Goal: Task Accomplishment & Management: Manage account settings

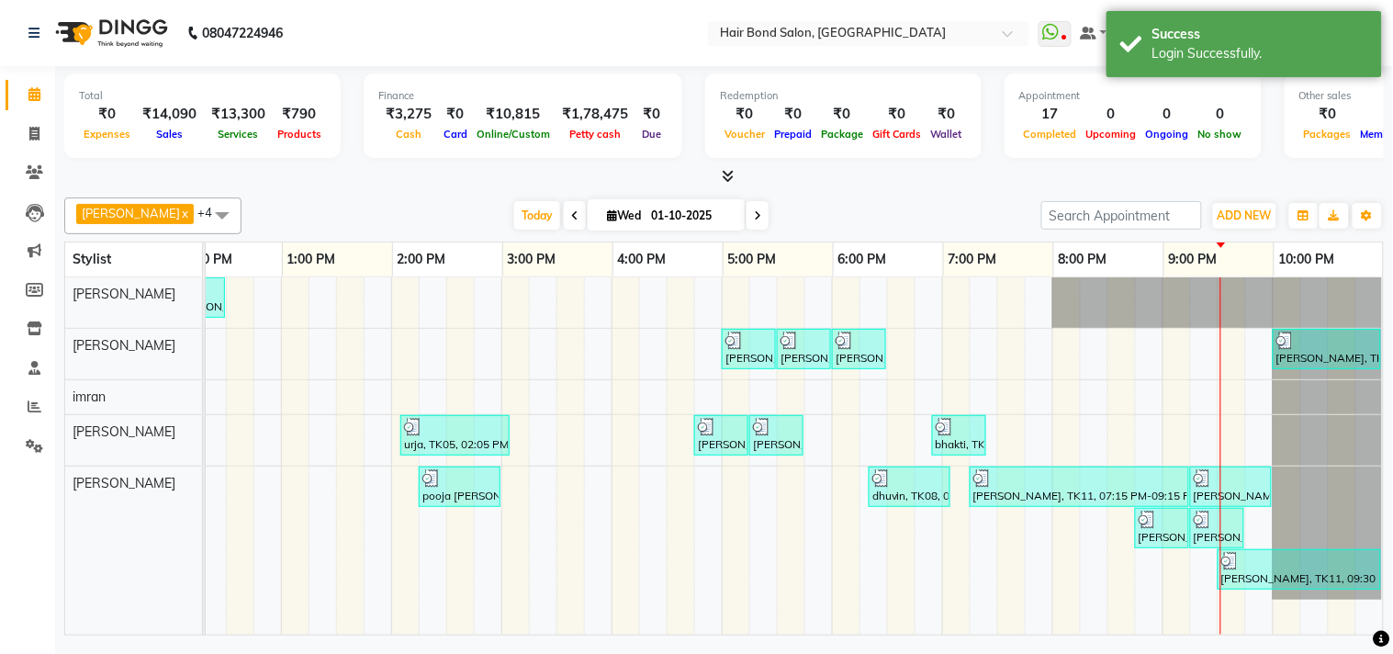
scroll to position [0, 490]
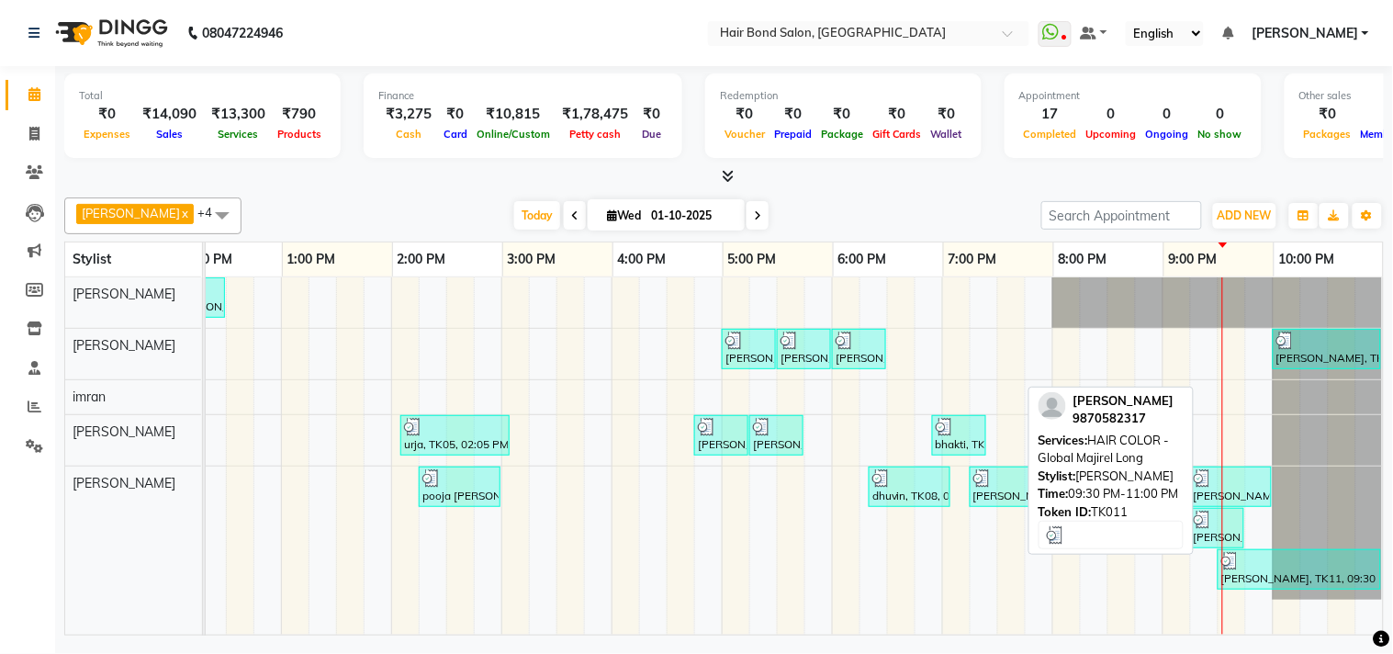
click at [1225, 571] on div "[PERSON_NAME], TK11, 09:30 PM-11:00 PM, HAIR COLOR - Global Majirel Long" at bounding box center [1299, 569] width 160 height 35
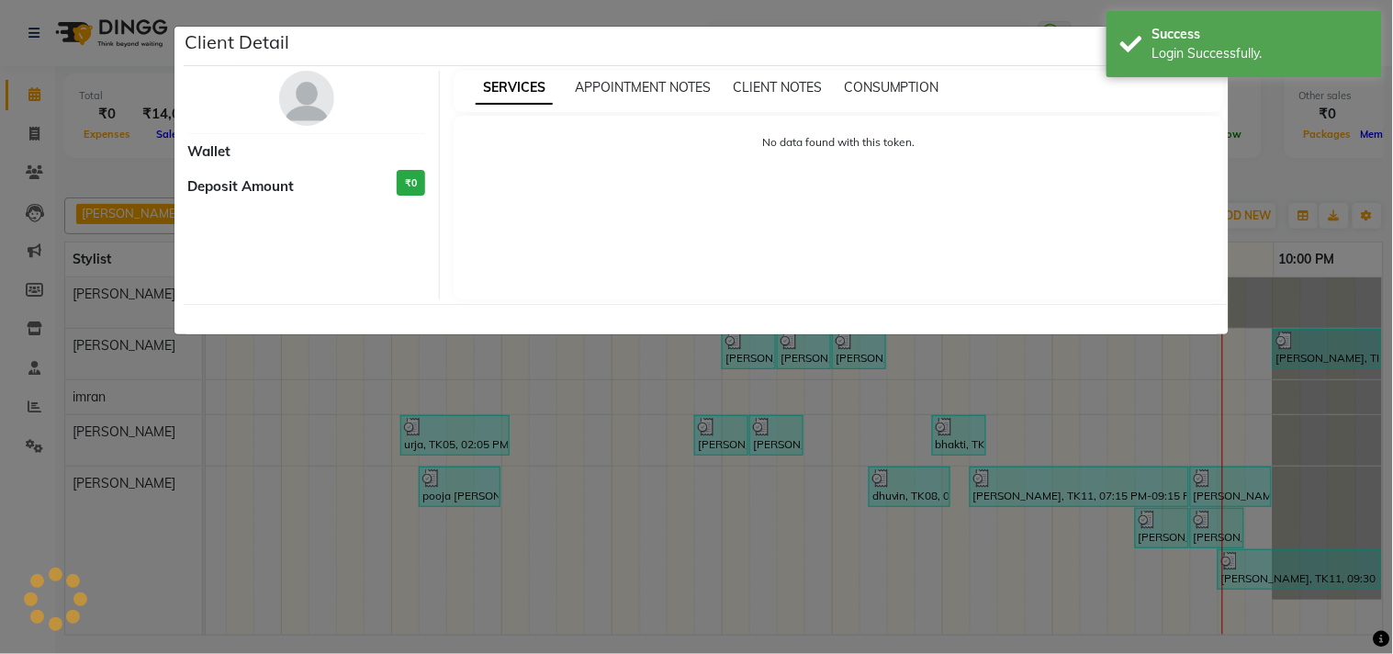
select select "3"
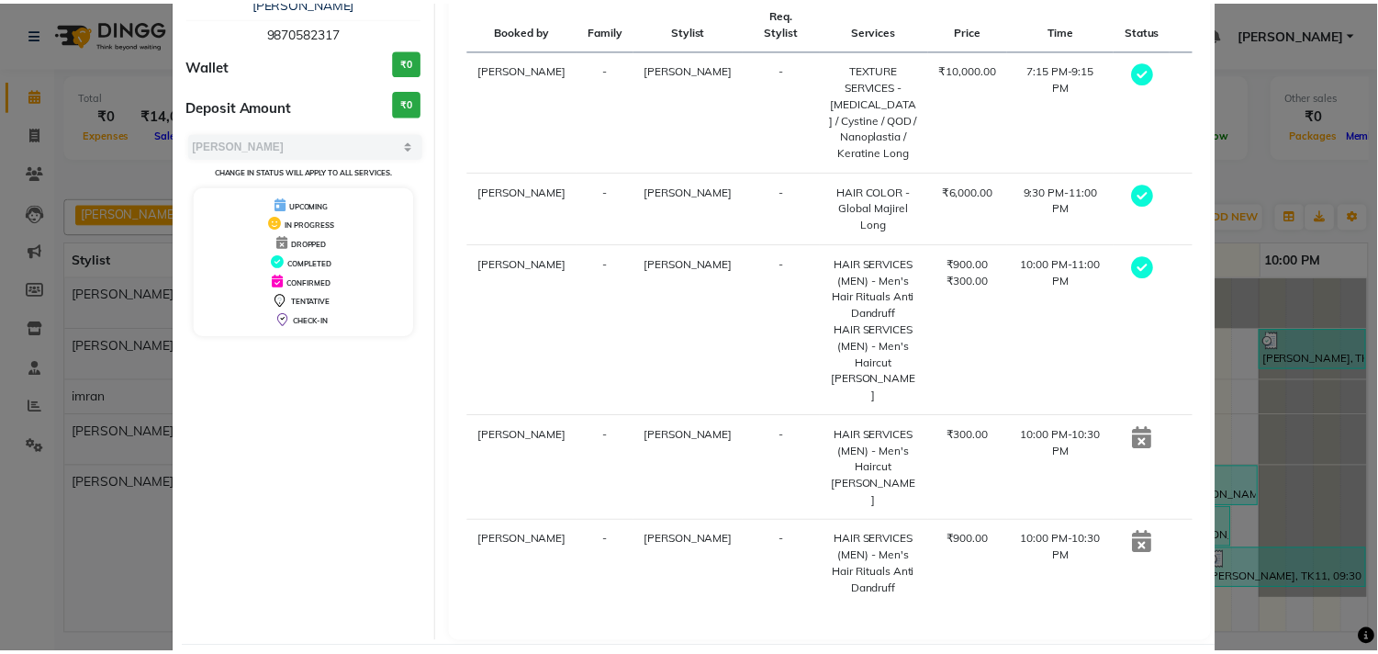
scroll to position [162, 0]
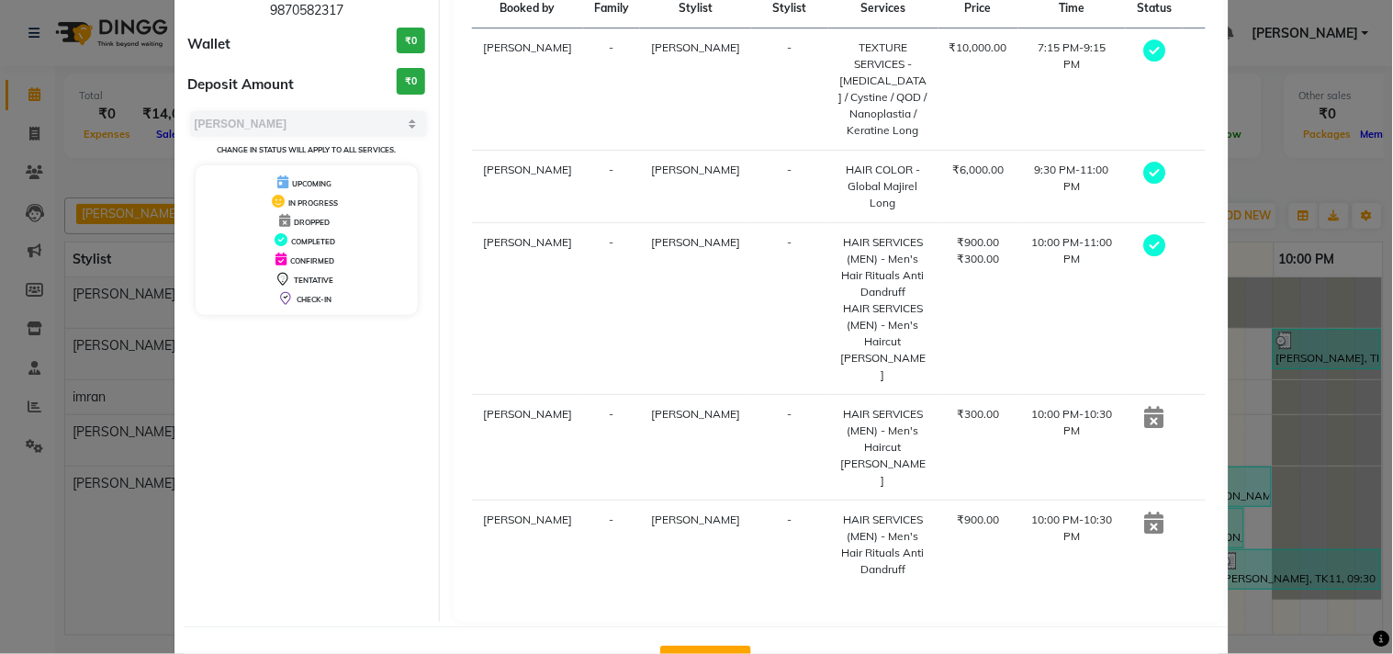
click at [718, 645] on button "View Invoice" at bounding box center [705, 659] width 91 height 29
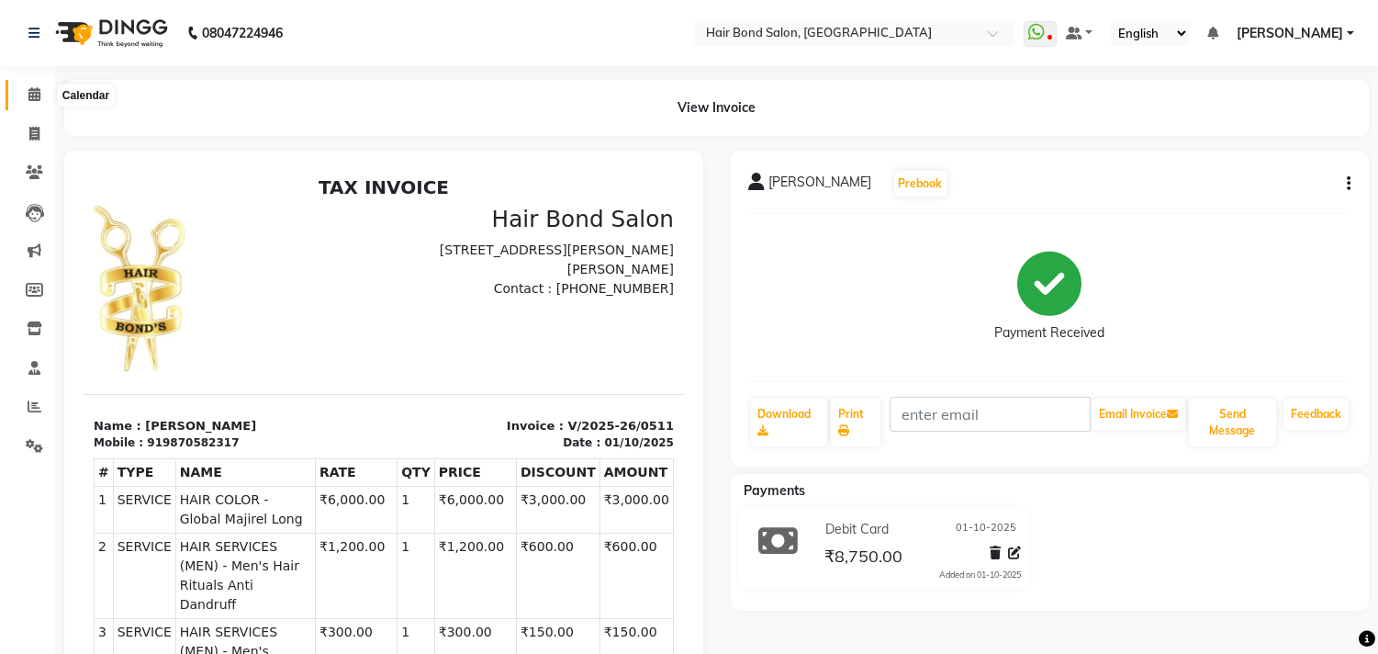
click at [39, 94] on span at bounding box center [34, 94] width 32 height 21
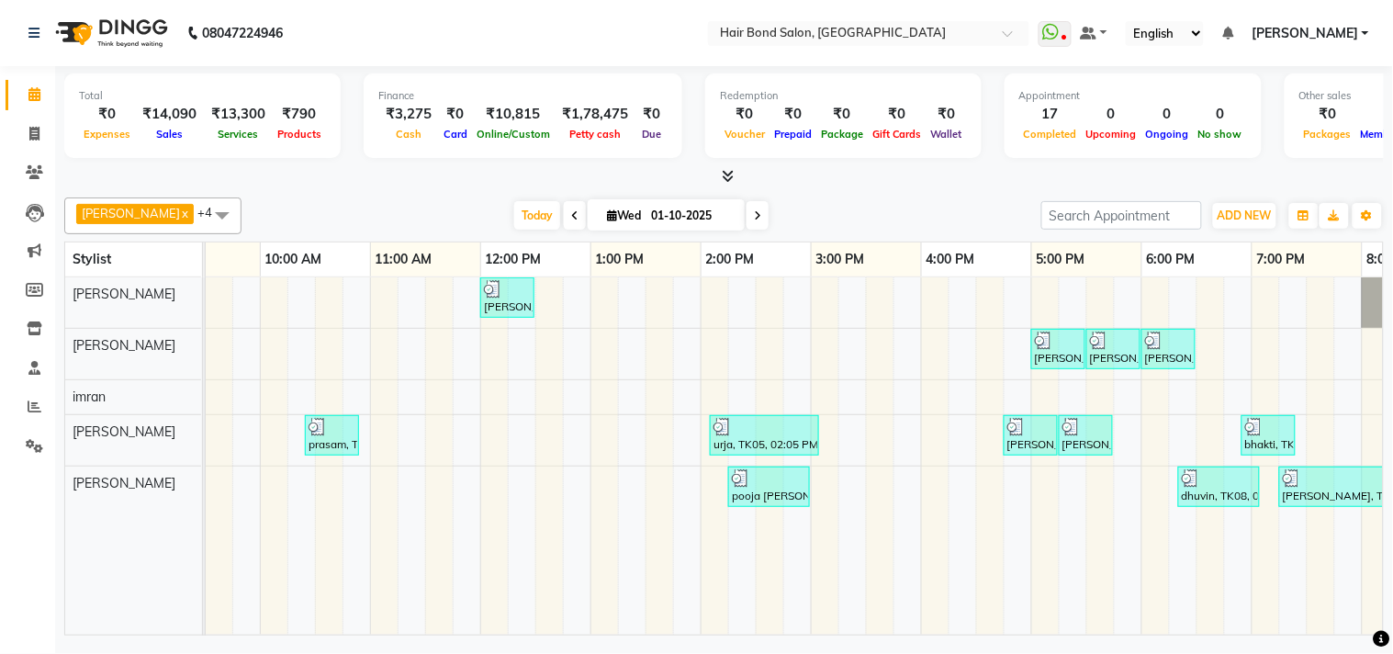
scroll to position [0, 475]
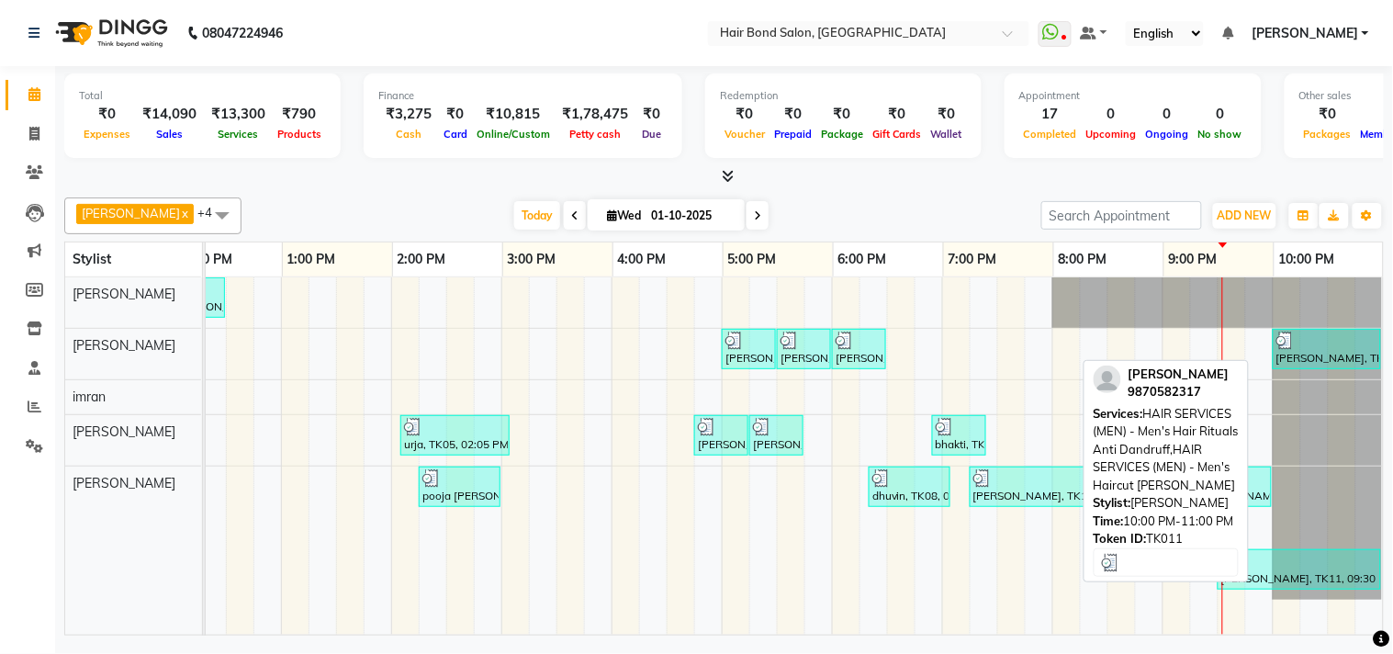
click at [1276, 347] on img at bounding box center [1285, 340] width 18 height 18
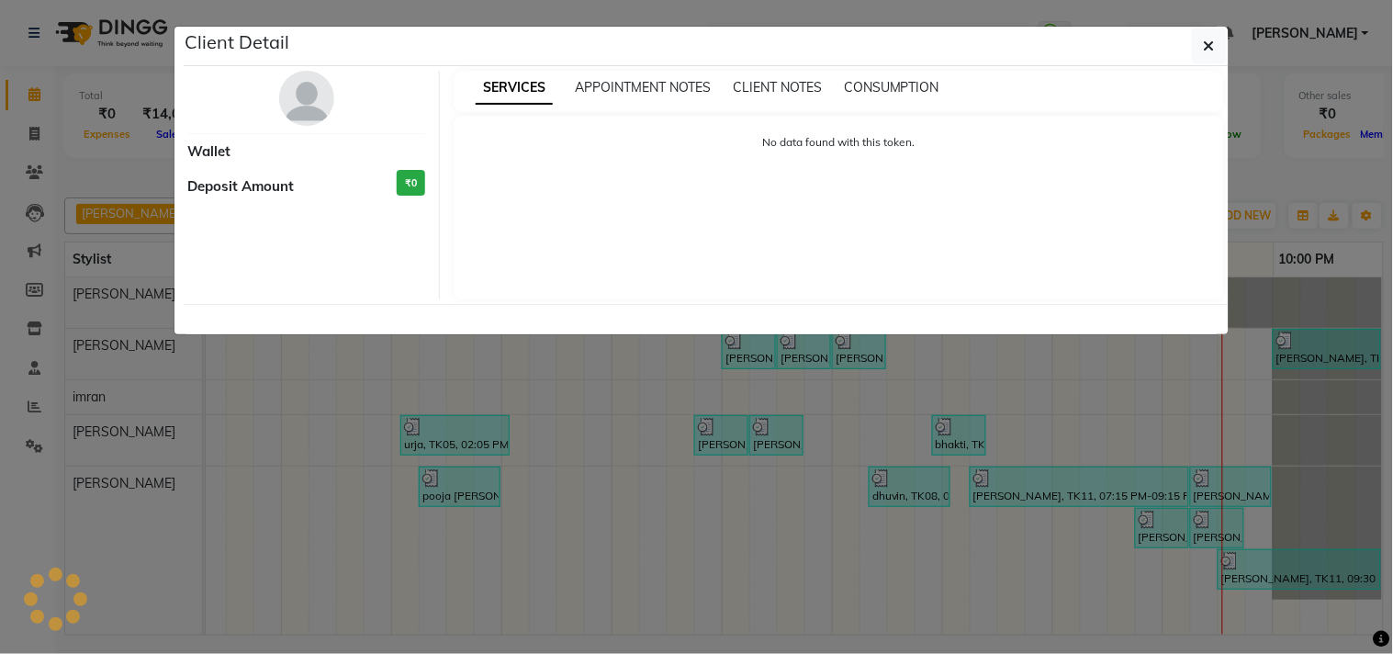
select select "3"
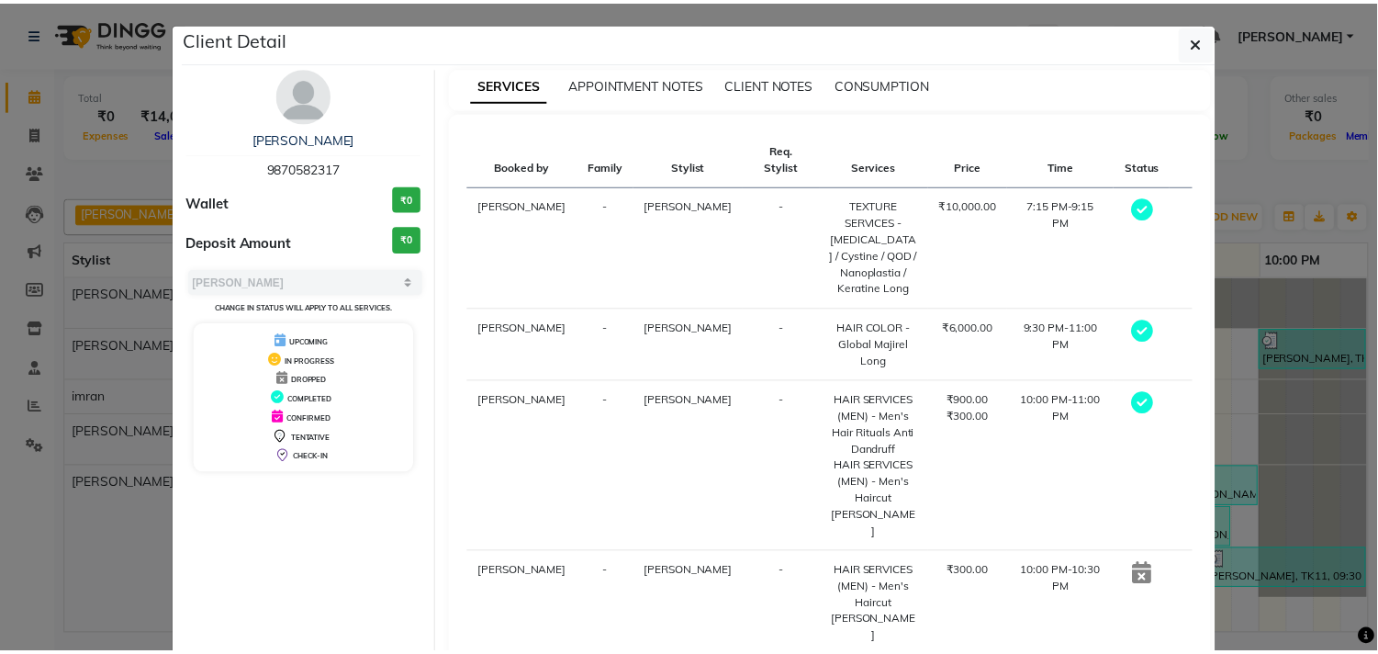
scroll to position [0, 0]
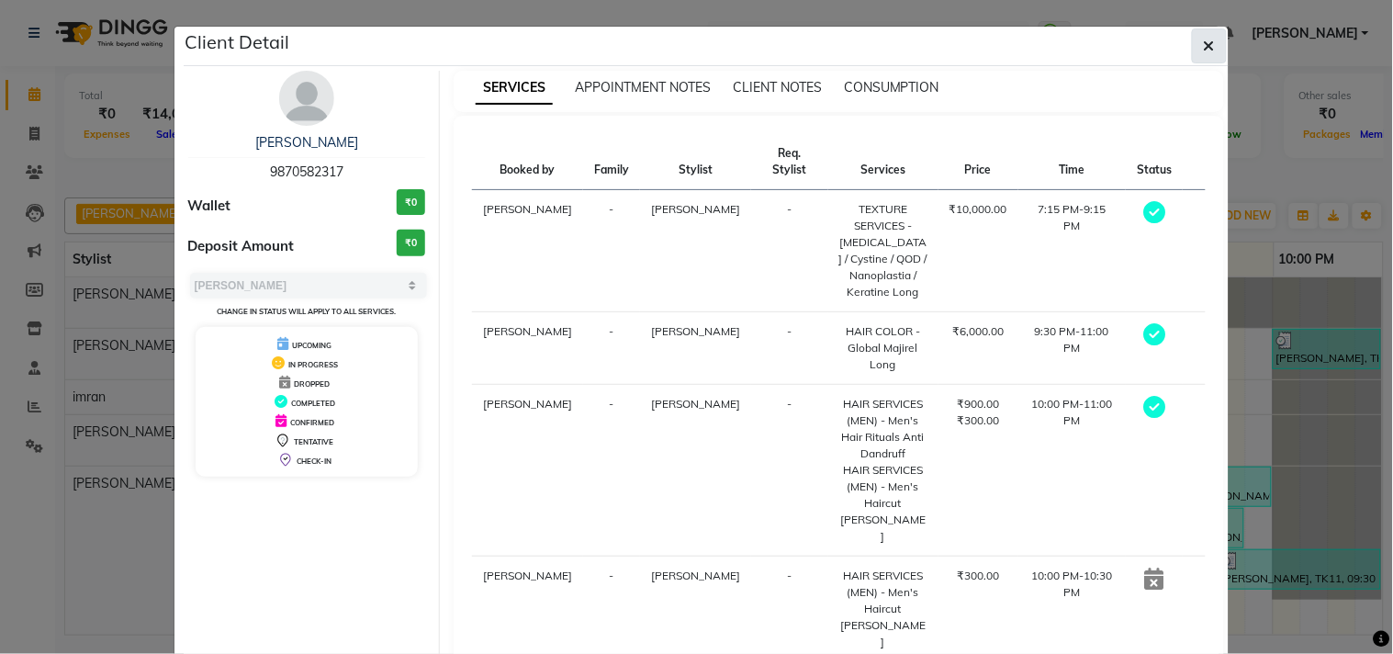
click at [1212, 44] on button "button" at bounding box center [1209, 45] width 35 height 35
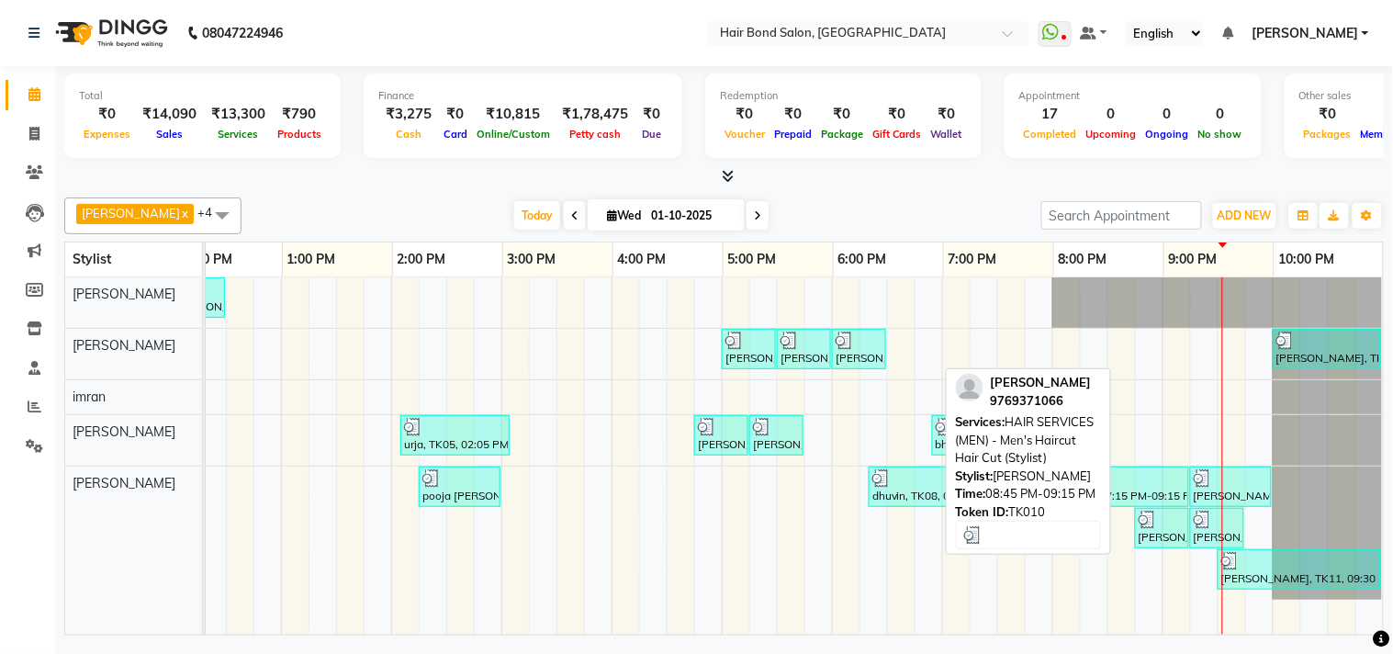
click at [1141, 530] on div "[PERSON_NAME], TK10, 08:45 PM-09:15 PM, HAIR SERVICES (MEN) - Men's Haircut Hai…" at bounding box center [1162, 527] width 50 height 35
select select "3"
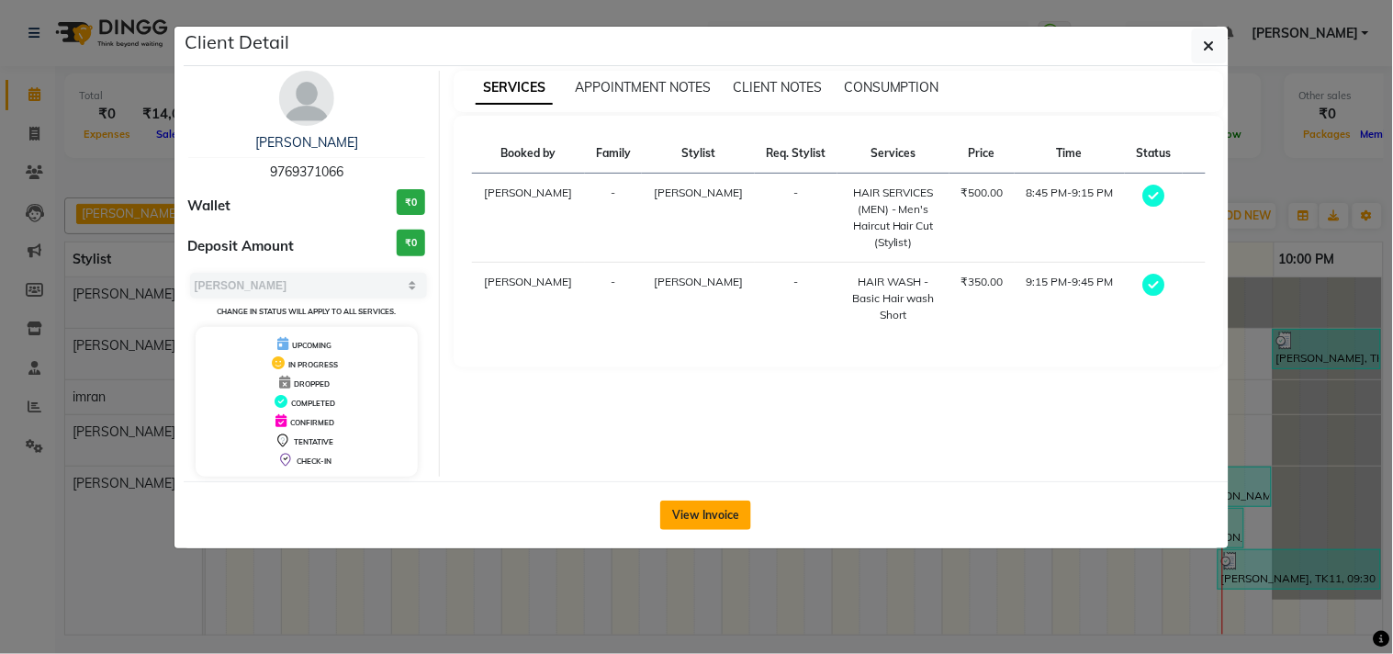
click at [721, 509] on button "View Invoice" at bounding box center [705, 514] width 91 height 29
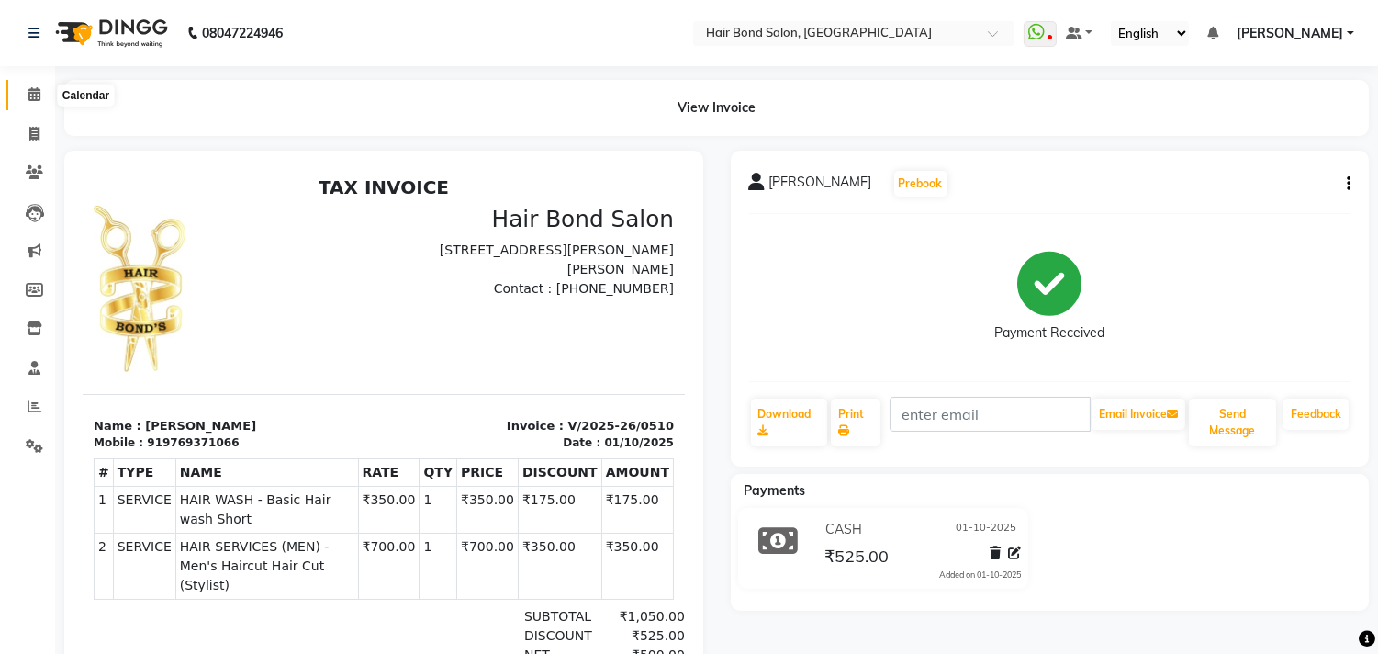
click at [21, 85] on span at bounding box center [34, 94] width 32 height 21
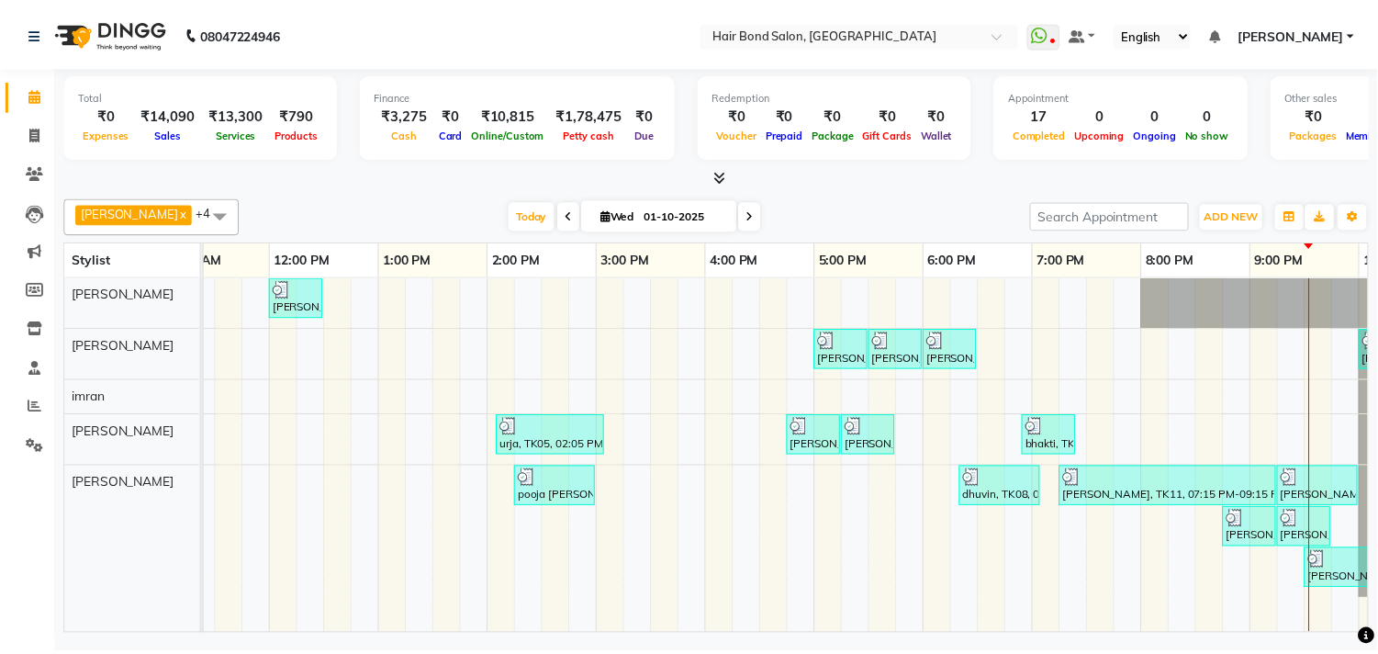
scroll to position [0, 392]
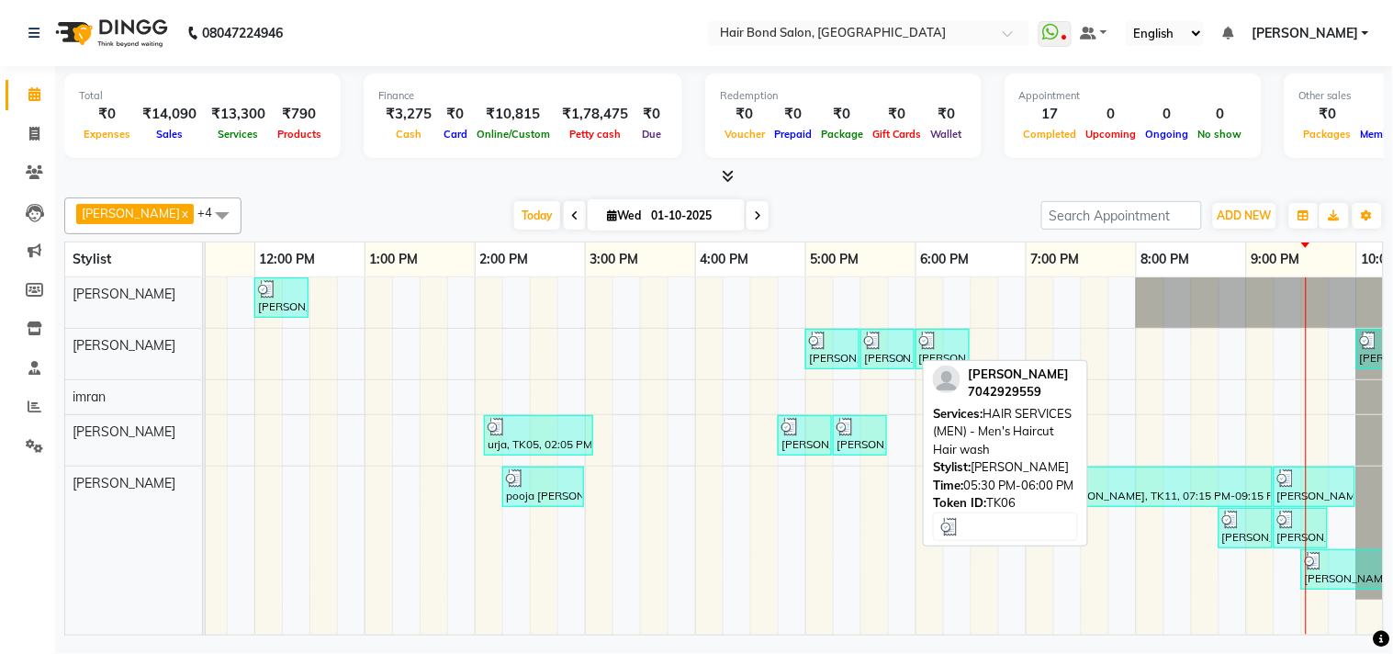
click at [879, 343] on img at bounding box center [873, 340] width 18 height 18
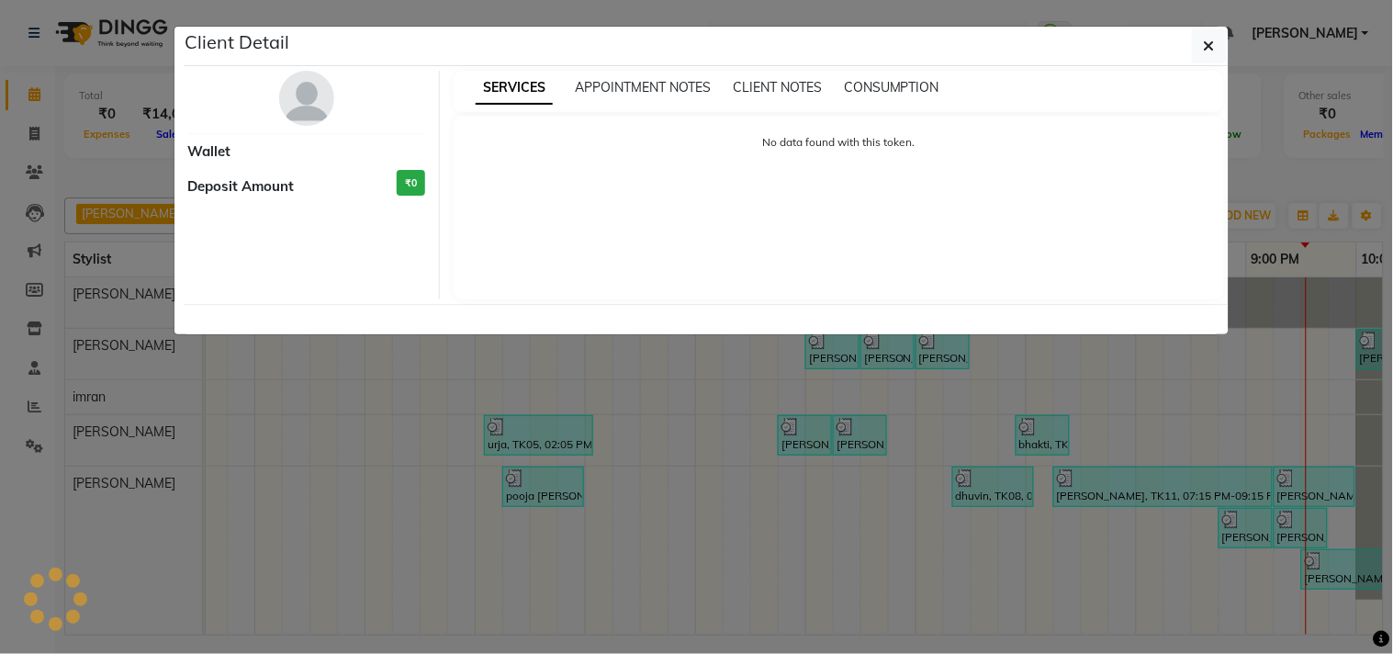
select select "3"
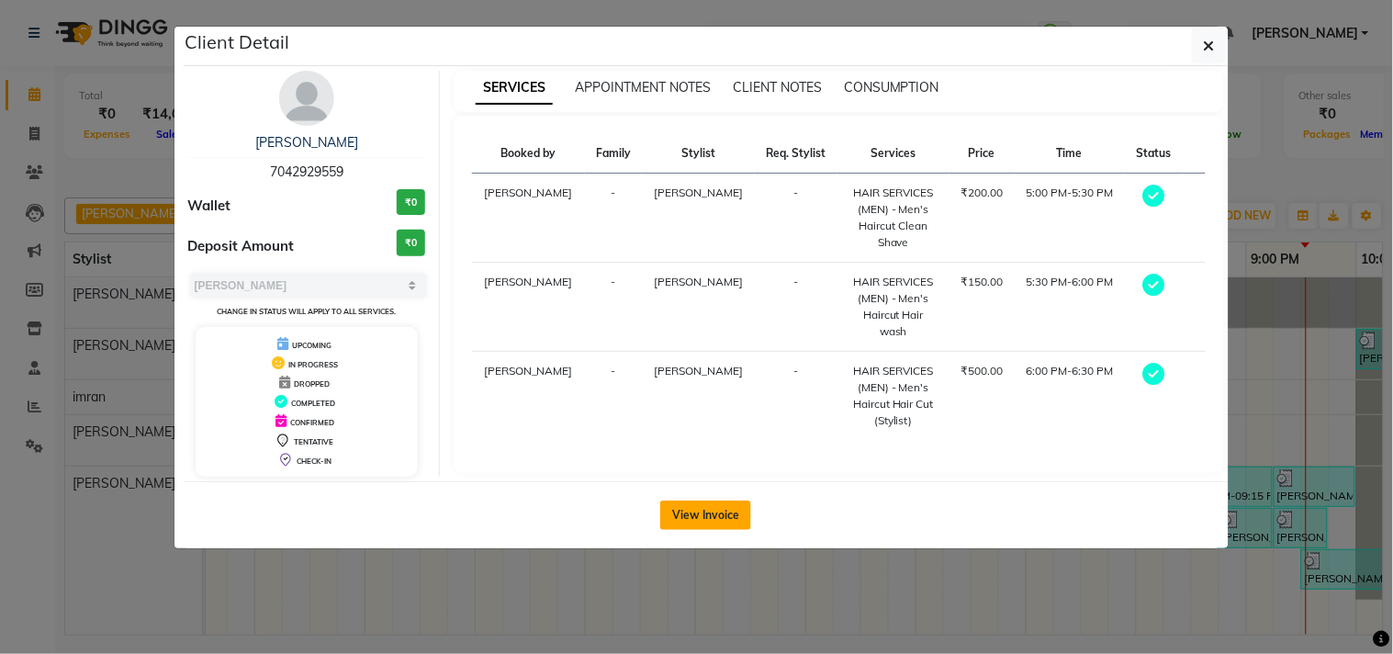
click at [705, 516] on button "View Invoice" at bounding box center [705, 514] width 91 height 29
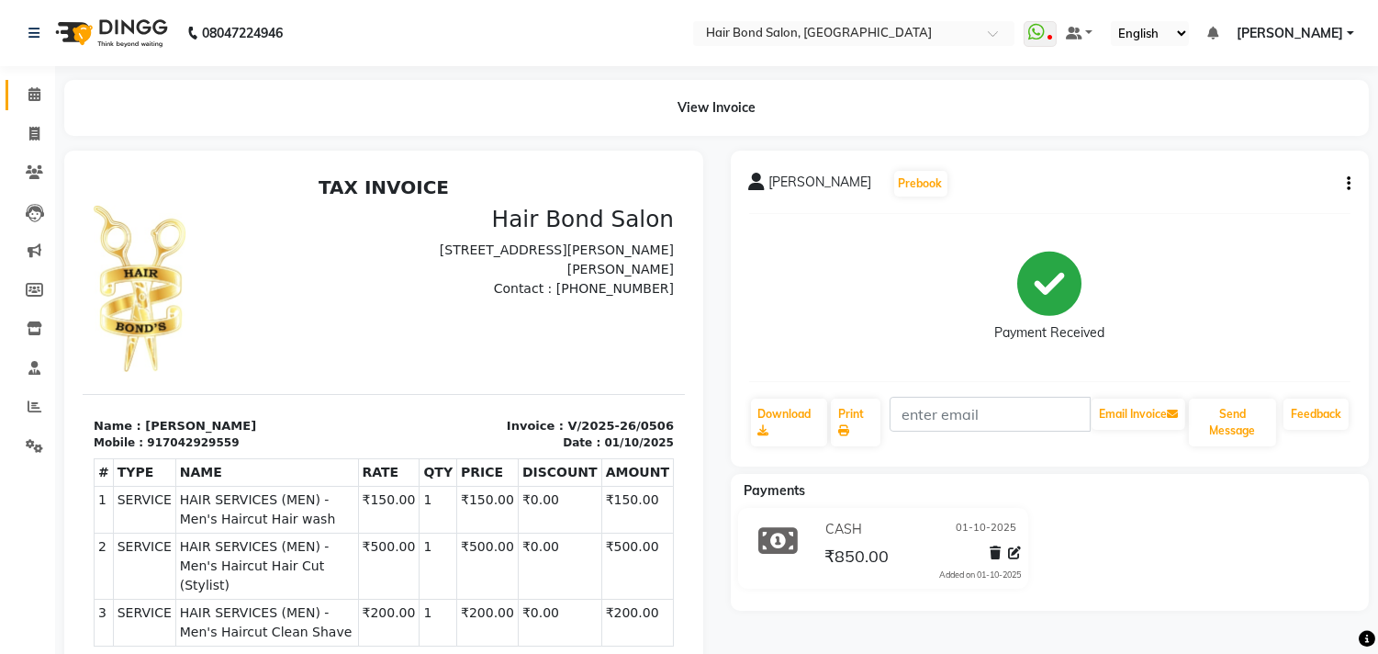
click at [23, 106] on link "Calendar" at bounding box center [28, 95] width 44 height 30
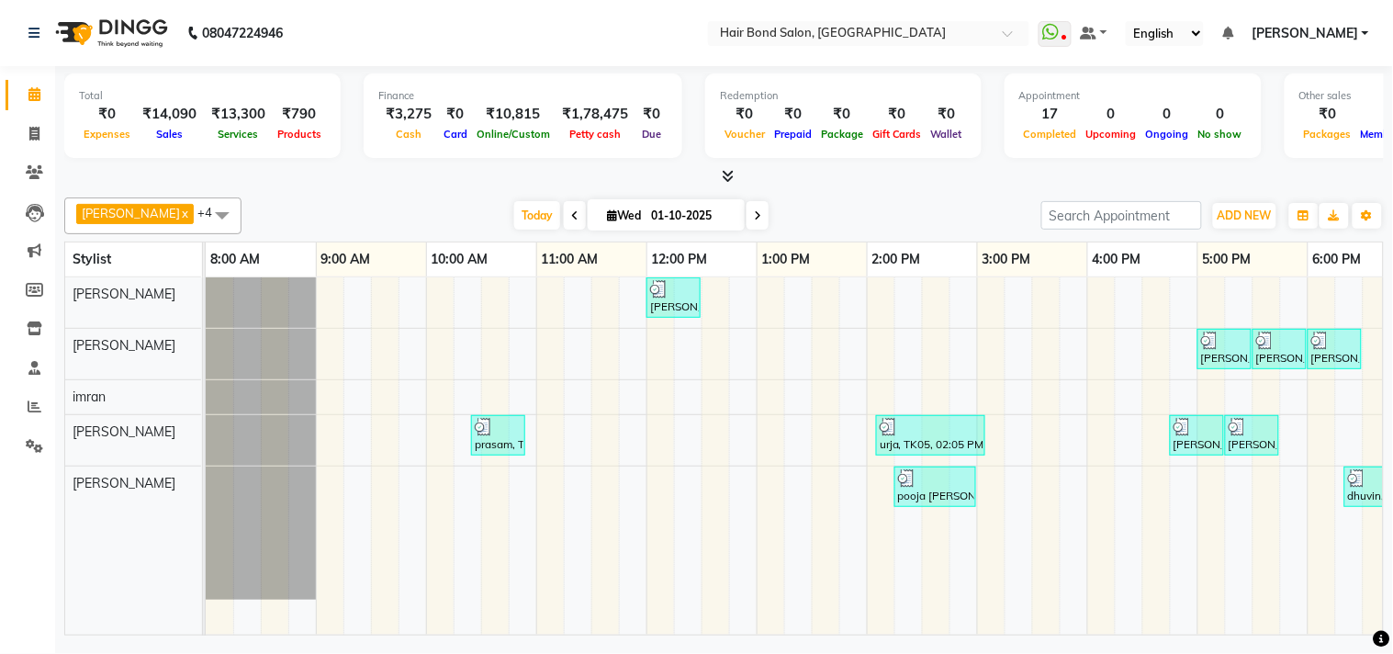
scroll to position [0, 475]
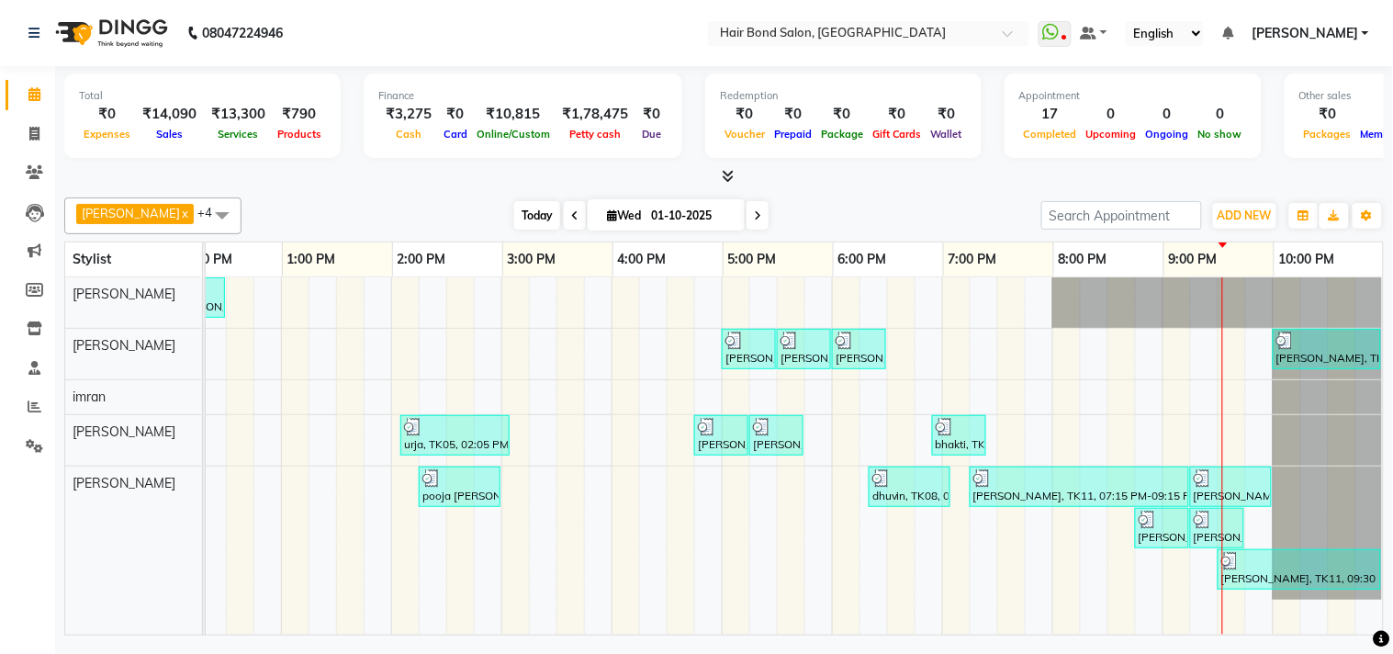
click at [514, 212] on span "Today" at bounding box center [537, 215] width 46 height 28
click at [1347, 29] on span "[PERSON_NAME]" at bounding box center [1304, 33] width 106 height 19
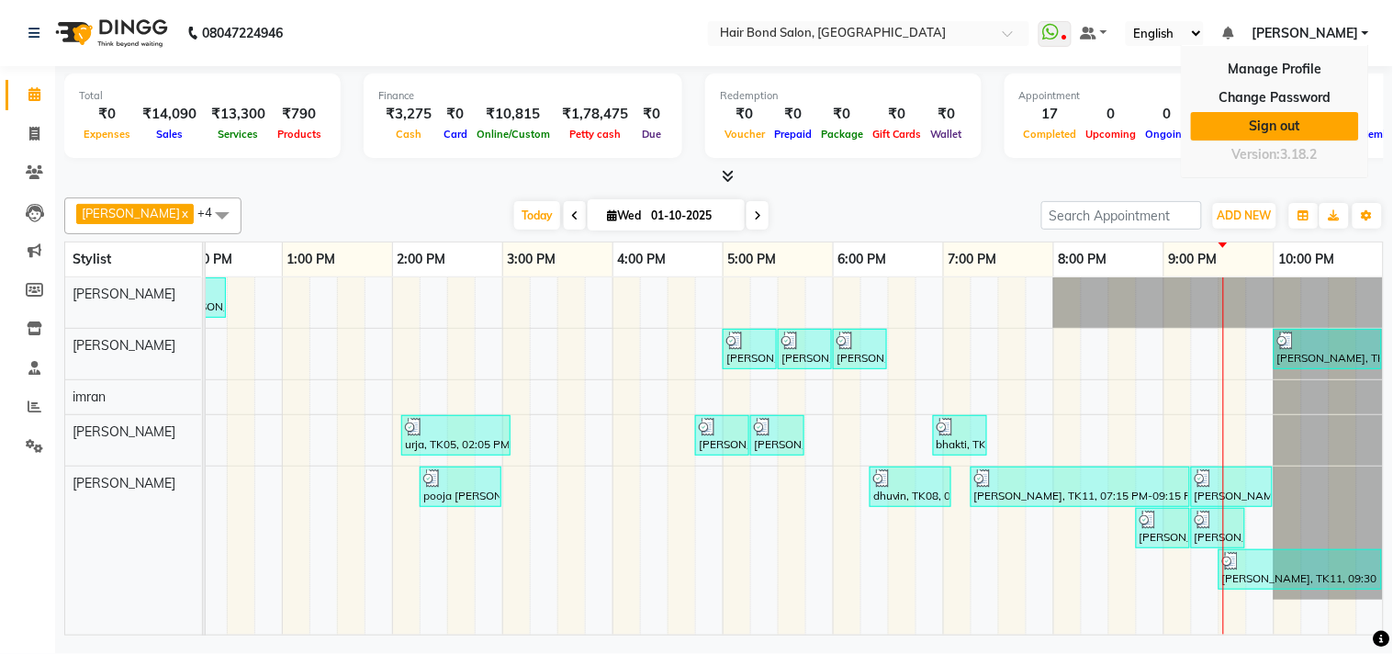
click at [1273, 119] on link "Sign out" at bounding box center [1275, 126] width 168 height 28
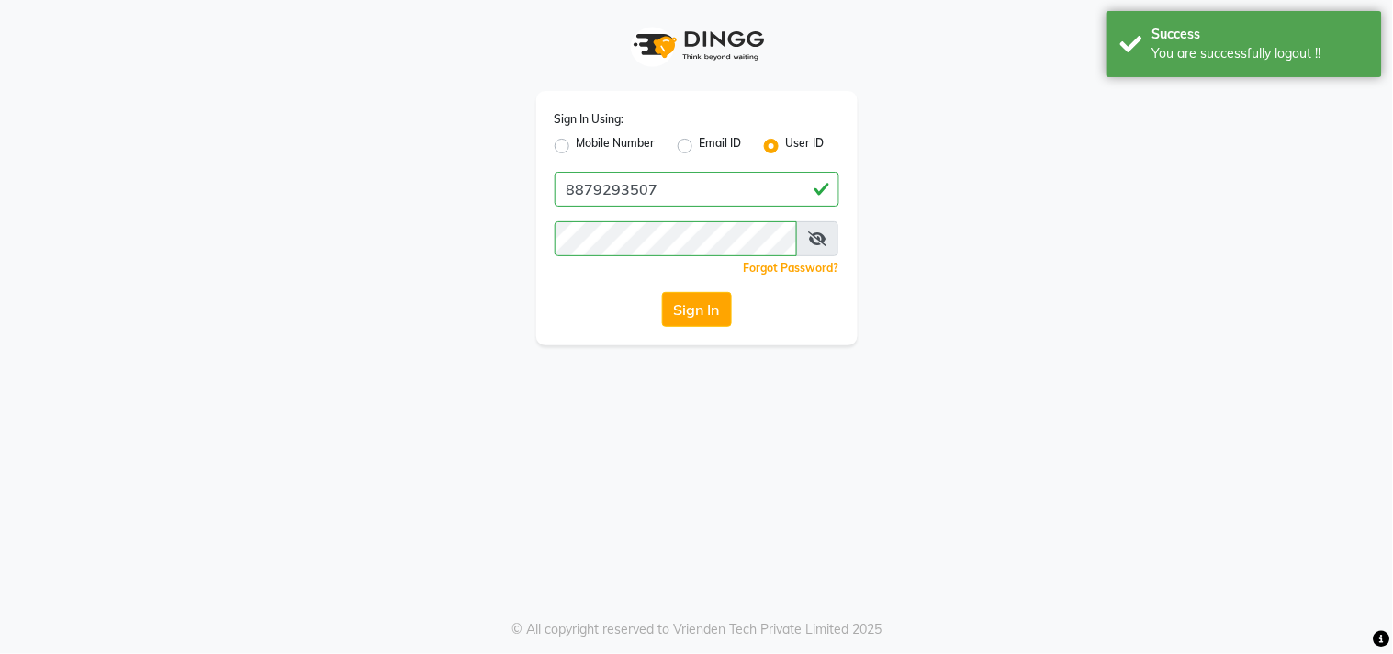
click at [577, 140] on label "Mobile Number" at bounding box center [616, 146] width 79 height 22
click at [577, 140] on input "Mobile Number" at bounding box center [583, 141] width 12 height 12
radio input "true"
radio input "false"
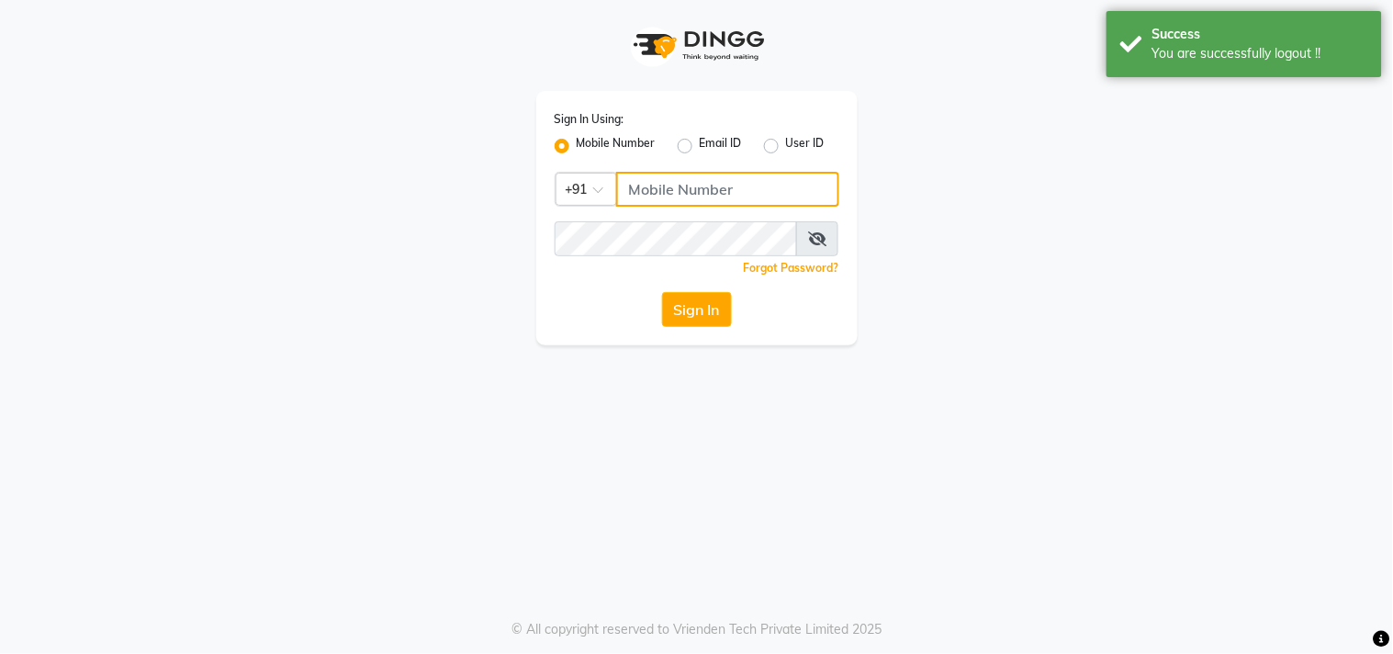
click at [664, 177] on input "Username" at bounding box center [727, 189] width 223 height 35
type input "7977751488"
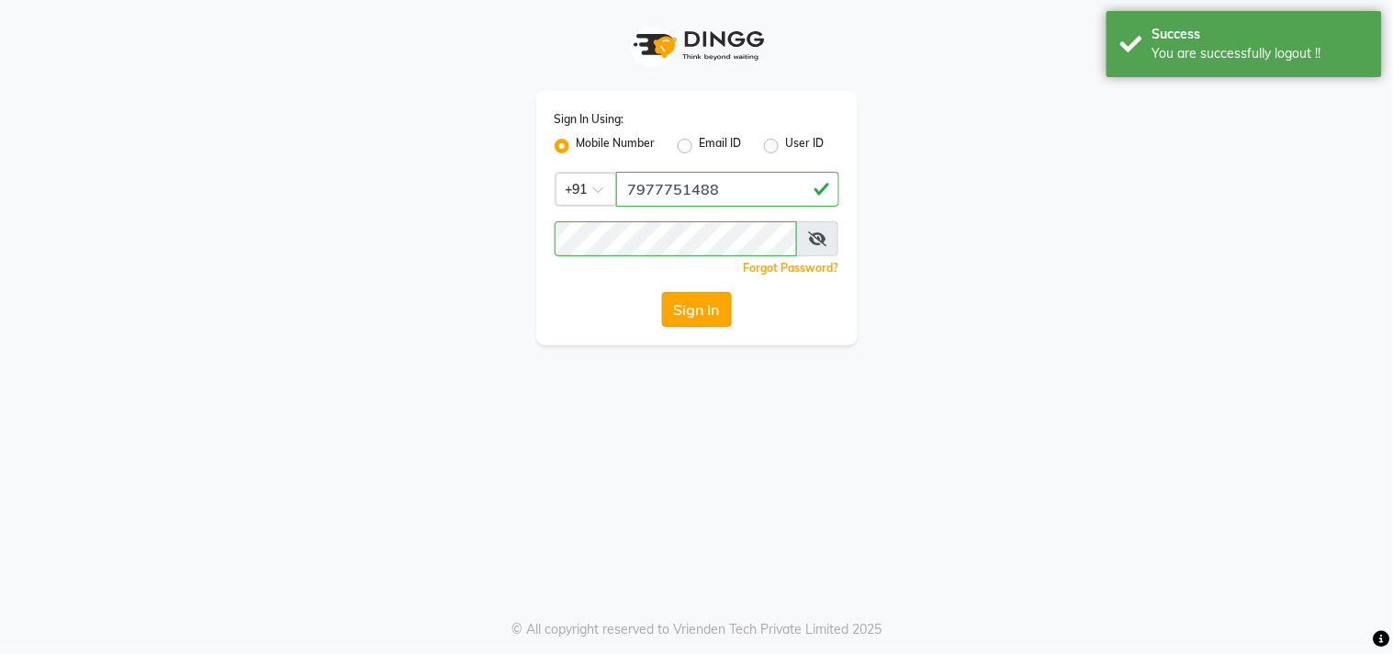
click at [713, 306] on button "Sign In" at bounding box center [697, 309] width 70 height 35
